Goal: Find specific page/section: Find specific page/section

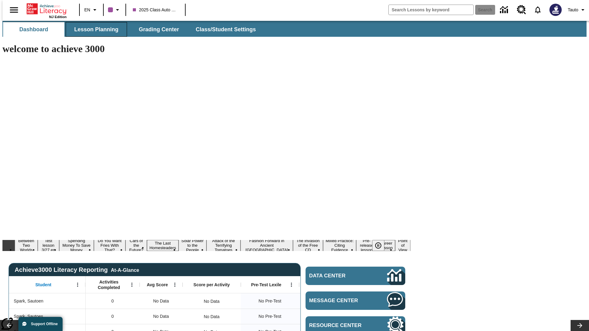
click at [94, 29] on span "Lesson Planning" at bounding box center [96, 29] width 44 height 7
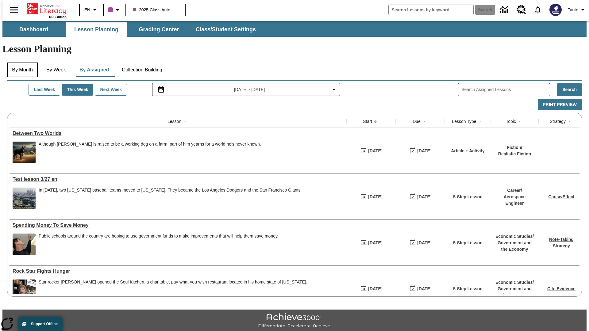
click at [21, 63] on button "By Month" at bounding box center [22, 70] width 31 height 15
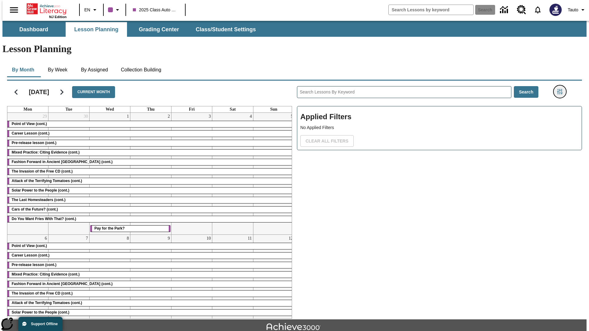
click at [562, 89] on icon "Filters Side menu" at bounding box center [560, 92] width 6 height 6
